Goal: Browse casually: Explore the website without a specific task or goal

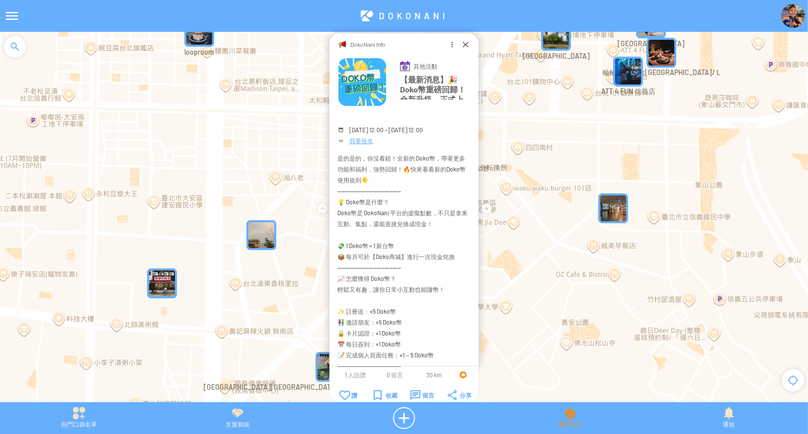
click at [574, 421] on div "熱門卡片" at bounding box center [570, 418] width 159 height 22
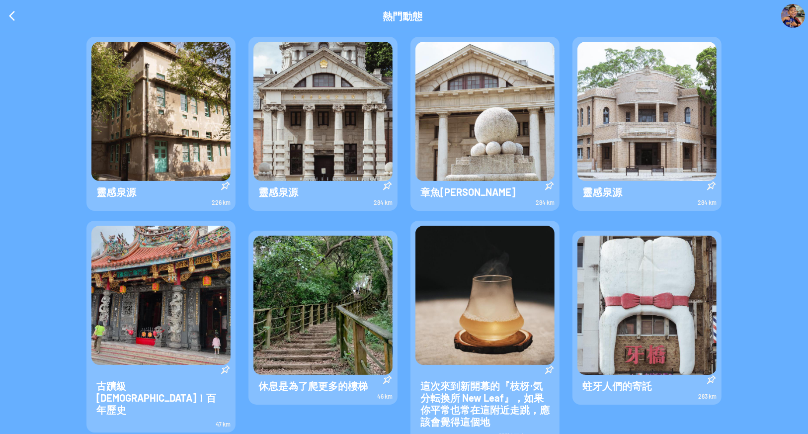
click at [11, 21] on div at bounding box center [12, 16] width 24 height 24
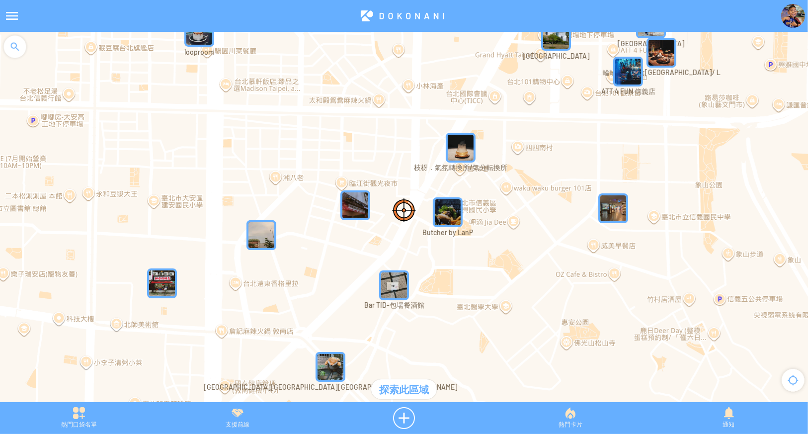
click at [239, 423] on div "支援前線" at bounding box center [238, 418] width 159 height 22
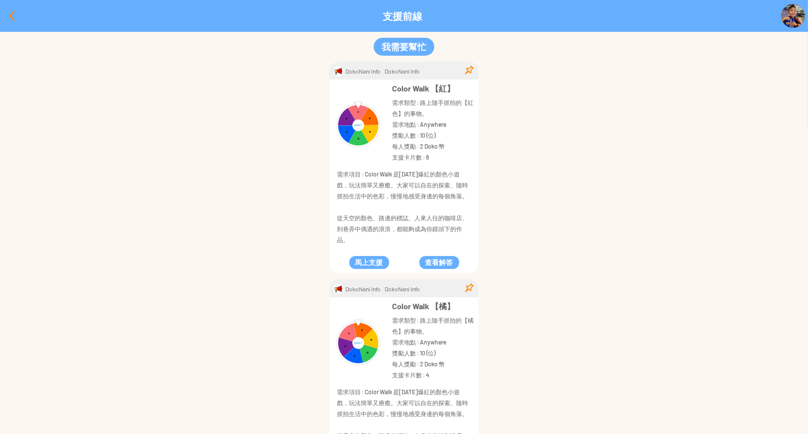
click at [2, 18] on div at bounding box center [12, 16] width 24 height 24
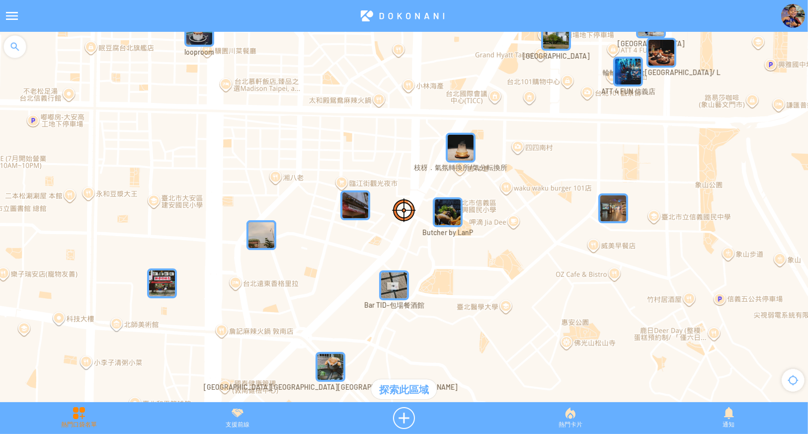
click at [82, 422] on div "熱門口袋名單" at bounding box center [79, 418] width 159 height 22
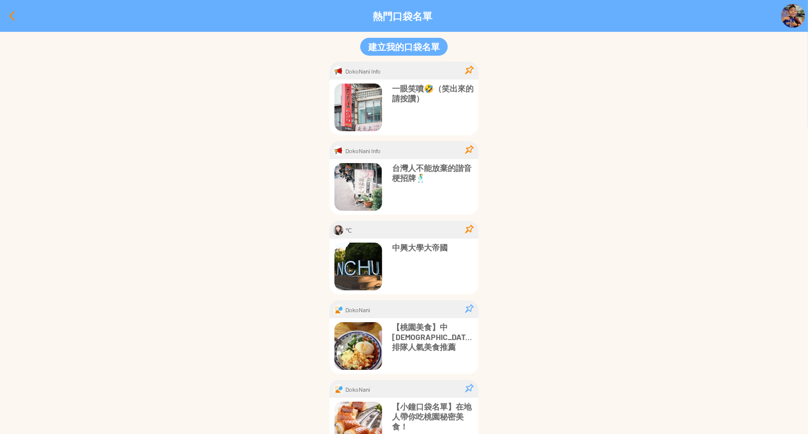
click at [11, 18] on div at bounding box center [12, 16] width 24 height 24
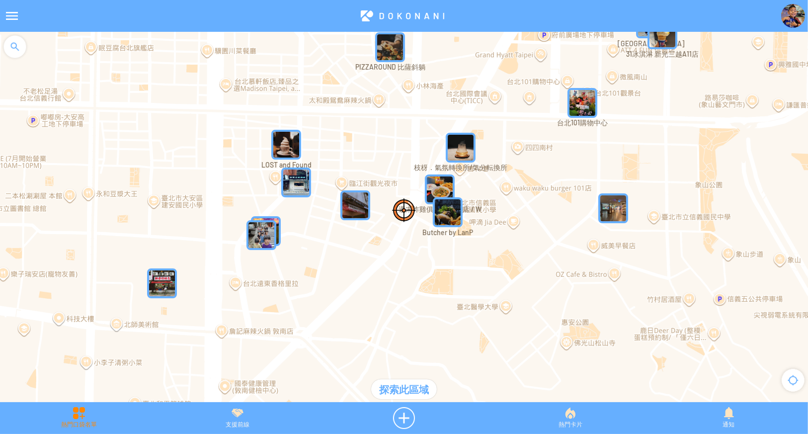
click at [66, 411] on div "熱門口袋名單" at bounding box center [79, 418] width 159 height 22
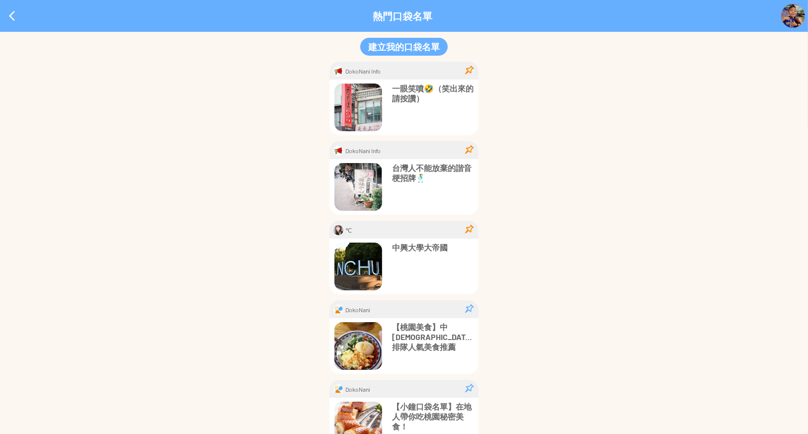
click at [11, 16] on div at bounding box center [12, 16] width 24 height 24
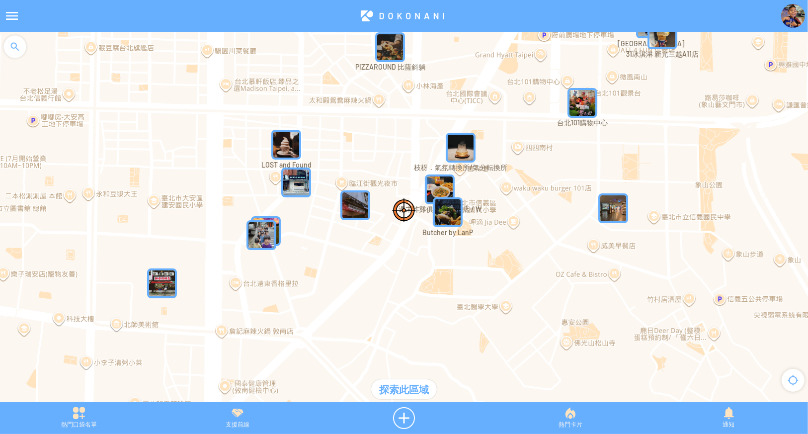
click at [458, 147] on img "枝枒．氣氛轉換所/気分転換所" at bounding box center [461, 148] width 30 height 30
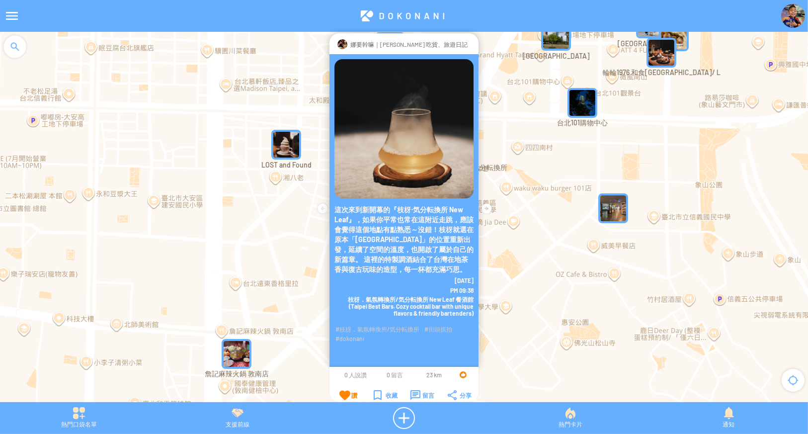
click at [348, 392] on div "讚" at bounding box center [349, 395] width 18 height 10
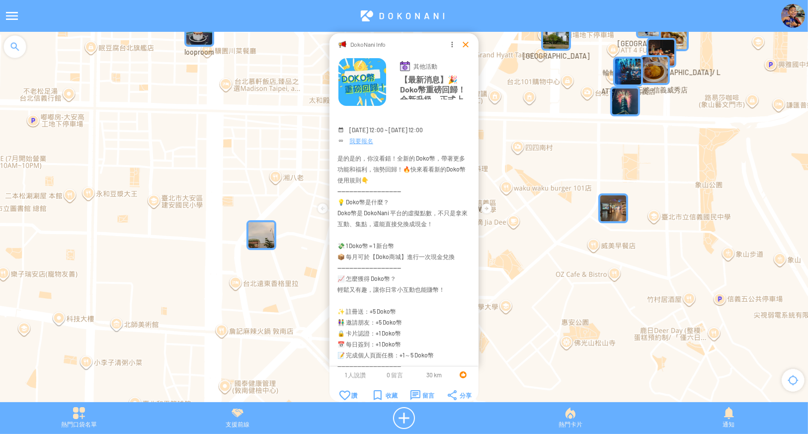
click at [462, 45] on div at bounding box center [466, 44] width 10 height 10
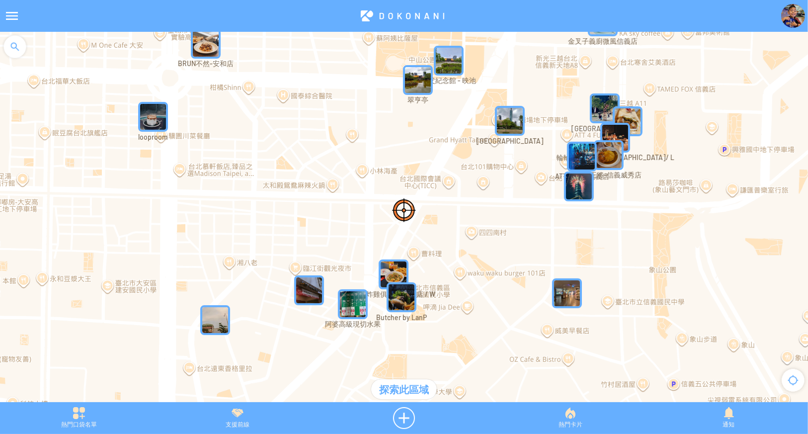
drag, startPoint x: 502, startPoint y: 158, endPoint x: 456, endPoint y: 245, distance: 98.5
click at [456, 245] on div at bounding box center [404, 222] width 808 height 380
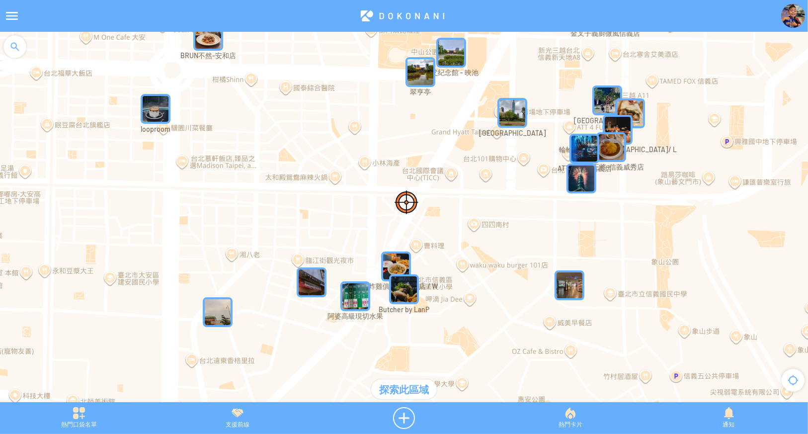
drag, startPoint x: 485, startPoint y: 280, endPoint x: 532, endPoint y: 219, distance: 77.7
click at [532, 219] on div at bounding box center [404, 222] width 808 height 380
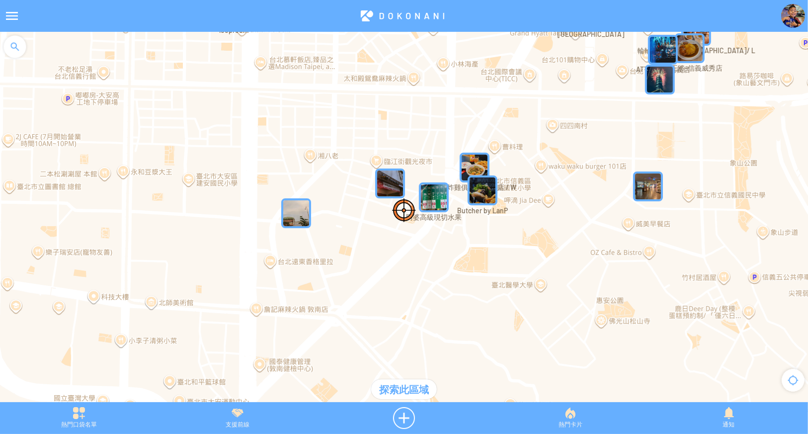
drag, startPoint x: 455, startPoint y: 211, endPoint x: 470, endPoint y: 193, distance: 23.3
click at [470, 193] on img "Butcher by LanP" at bounding box center [483, 190] width 30 height 30
click at [294, 204] on img "" at bounding box center [297, 213] width 30 height 30
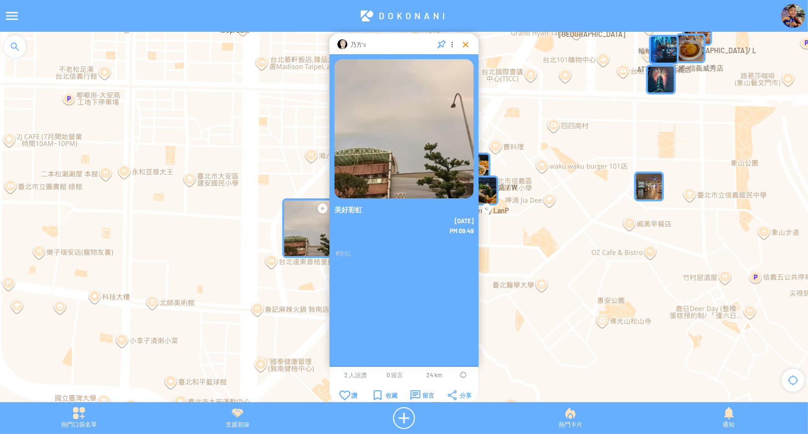
click at [464, 44] on div at bounding box center [466, 44] width 10 height 10
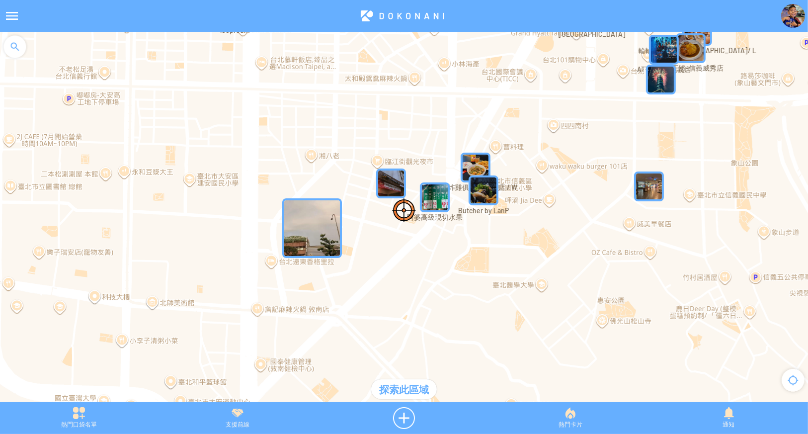
click at [333, 228] on img "" at bounding box center [312, 228] width 60 height 60
click at [296, 219] on img "" at bounding box center [297, 213] width 30 height 30
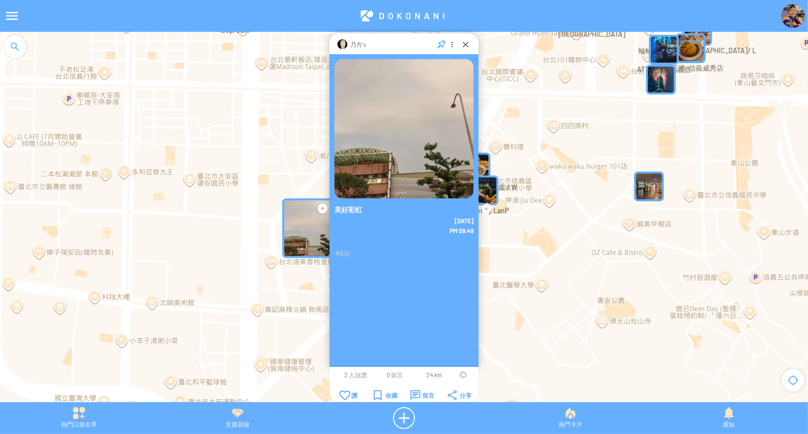
click at [346, 373] on span "2 人說讚" at bounding box center [355, 374] width 22 height 7
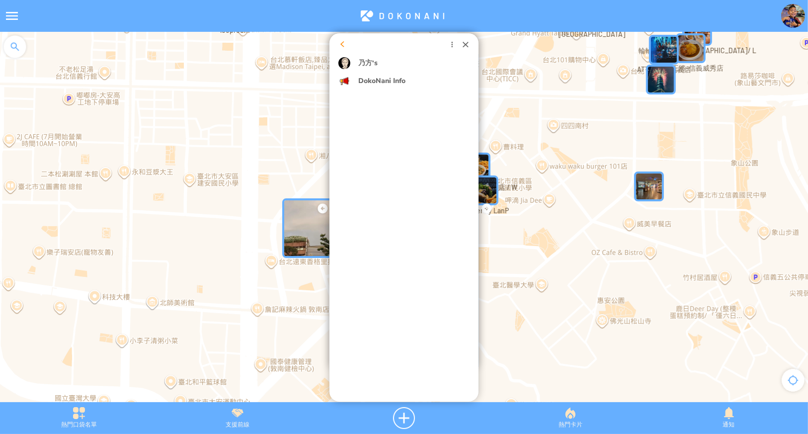
click at [342, 42] on div at bounding box center [343, 44] width 10 height 10
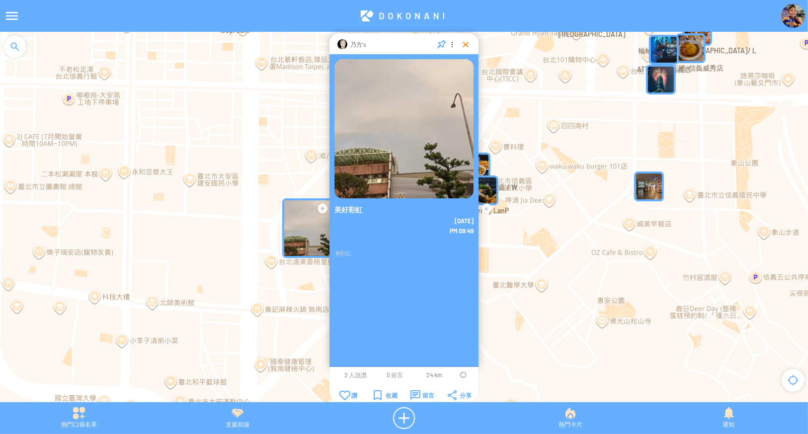
click at [465, 46] on div at bounding box center [466, 44] width 10 height 10
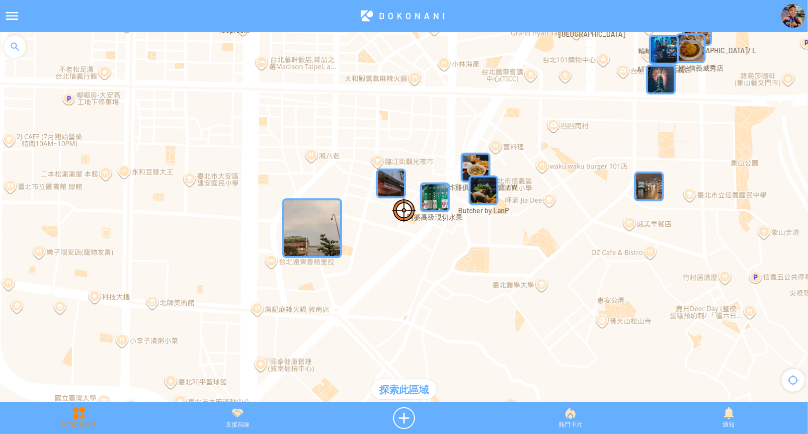
click at [77, 415] on div "熱門口袋名單" at bounding box center [79, 418] width 159 height 22
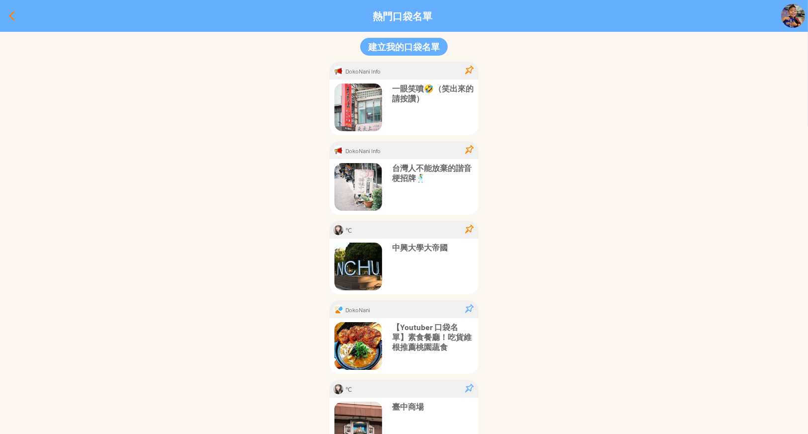
click at [4, 16] on div at bounding box center [12, 16] width 24 height 24
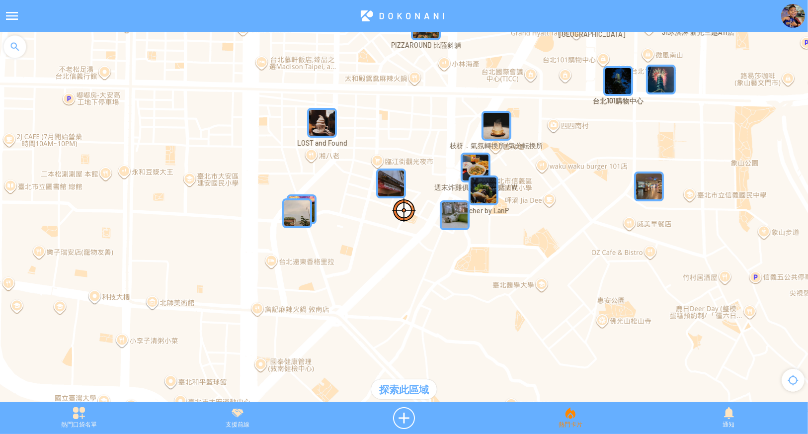
click at [571, 423] on div "熱門卡片" at bounding box center [570, 418] width 159 height 22
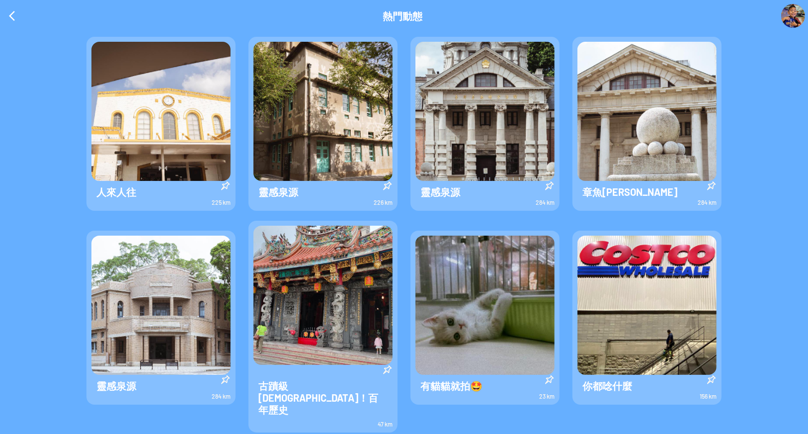
click at [346, 129] on img at bounding box center [323, 111] width 139 height 139
click at [440, 313] on img at bounding box center [485, 305] width 139 height 139
click at [289, 315] on img at bounding box center [323, 295] width 139 height 139
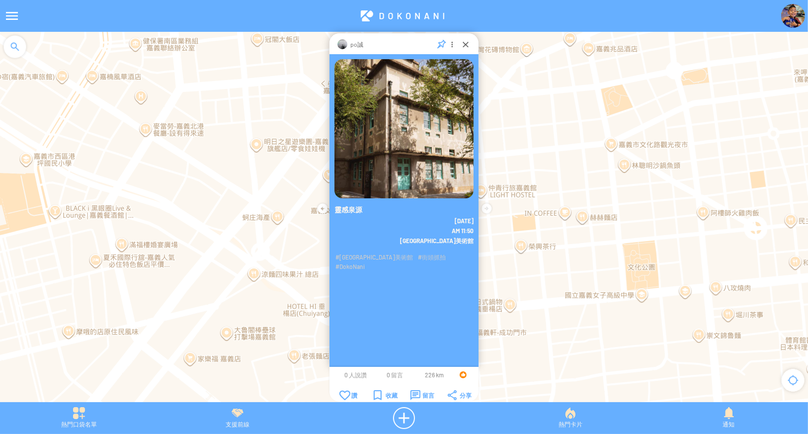
click at [350, 373] on span "0 人說讚" at bounding box center [355, 374] width 22 height 7
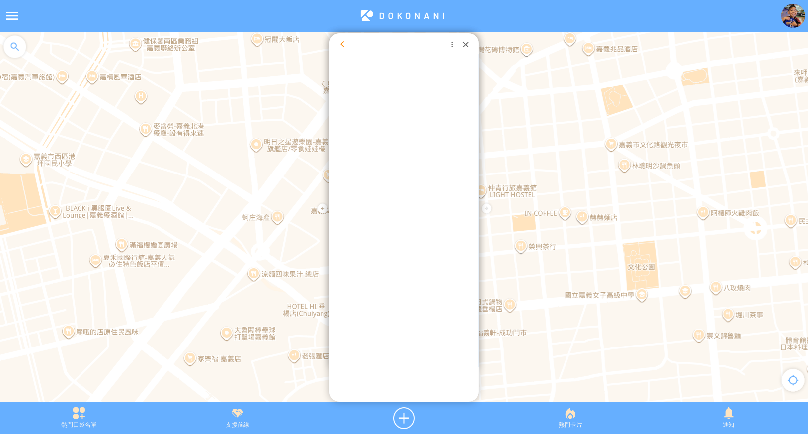
click at [339, 42] on div at bounding box center [343, 44] width 10 height 10
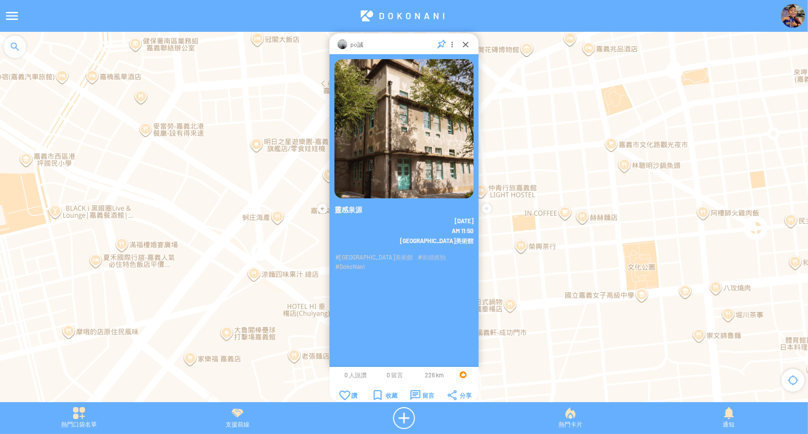
click at [397, 374] on span "0 留言" at bounding box center [395, 374] width 16 height 7
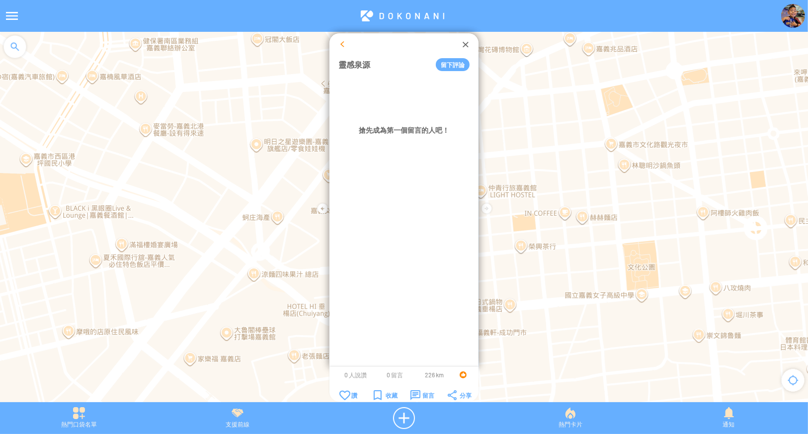
click at [342, 43] on div at bounding box center [343, 44] width 10 height 10
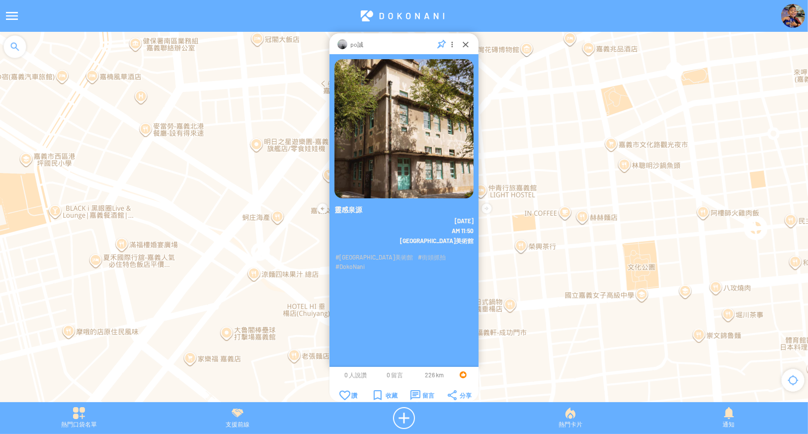
click at [583, 429] on div "熱門口袋名單 支援前線 熱門卡片 通知" at bounding box center [404, 418] width 808 height 32
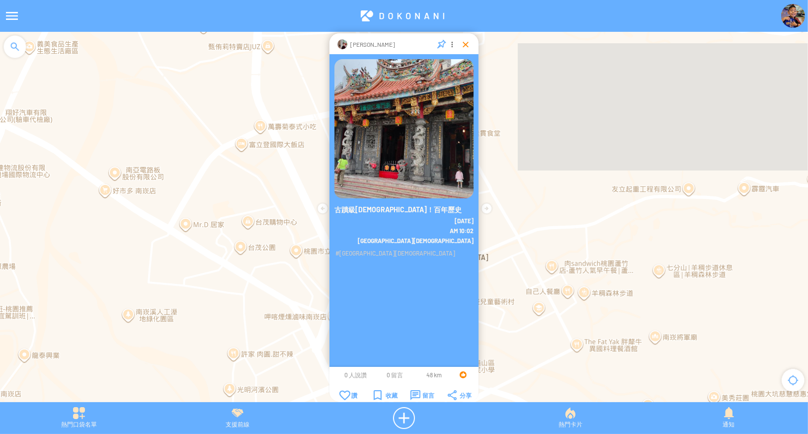
click at [466, 46] on div at bounding box center [466, 44] width 10 height 10
